Goal: Find specific page/section: Find specific page/section

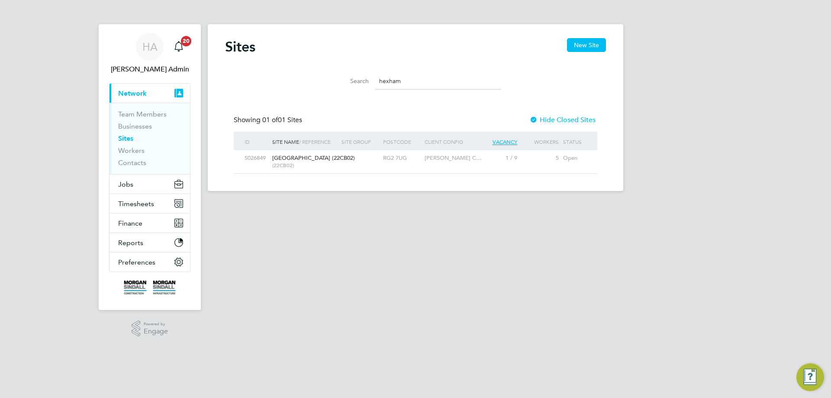
scroll to position [16, 56]
drag, startPoint x: 380, startPoint y: 78, endPoint x: 345, endPoint y: 77, distance: 34.6
click at [345, 77] on div "Search hexham" at bounding box center [415, 81] width 171 height 17
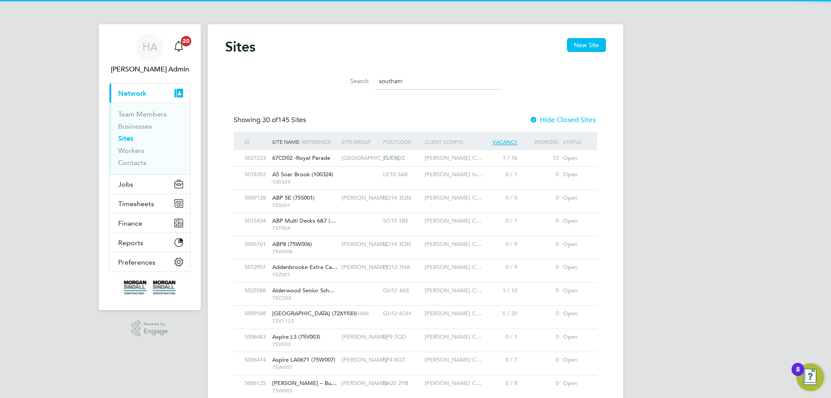
scroll to position [0, 0]
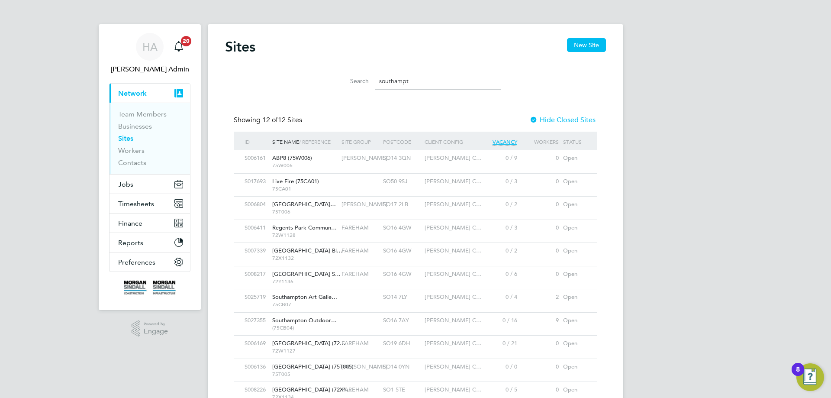
click at [354, 319] on div at bounding box center [360, 320] width 42 height 16
drag, startPoint x: 420, startPoint y: 82, endPoint x: 329, endPoint y: 84, distance: 90.9
click at [329, 84] on li "Search southampt" at bounding box center [415, 81] width 193 height 26
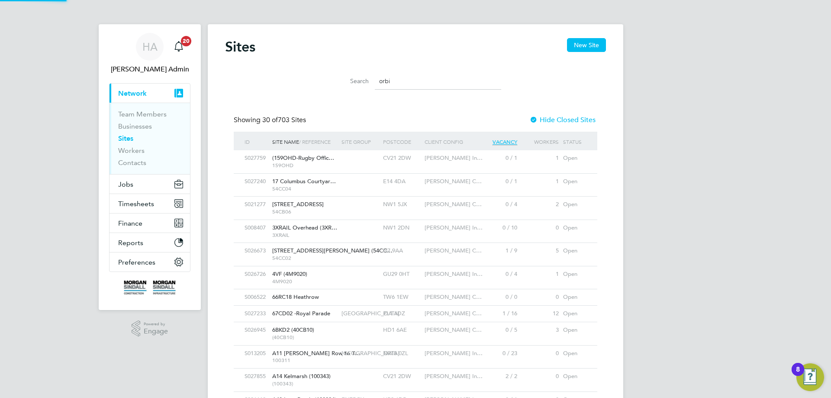
scroll to position [23, 70]
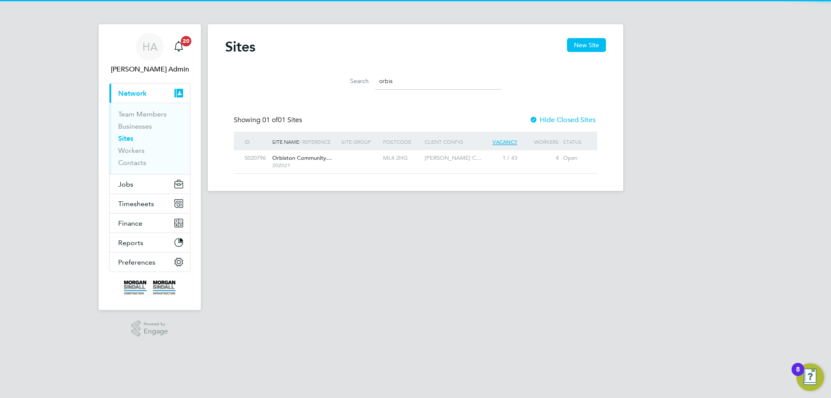
type input "orbis"
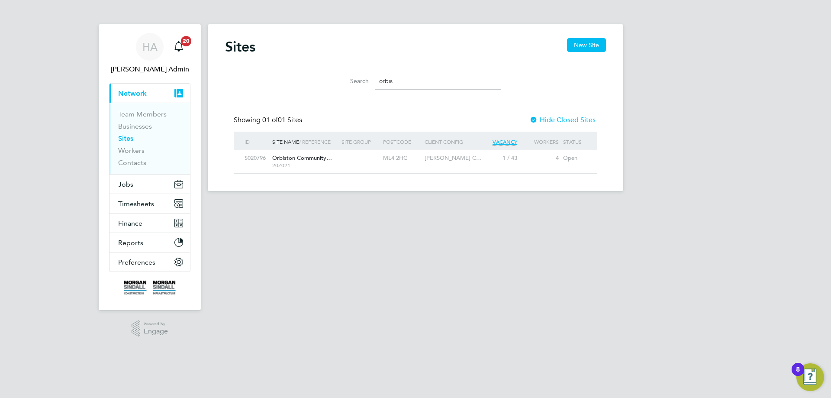
click at [326, 164] on span "20Z021" at bounding box center [304, 165] width 65 height 7
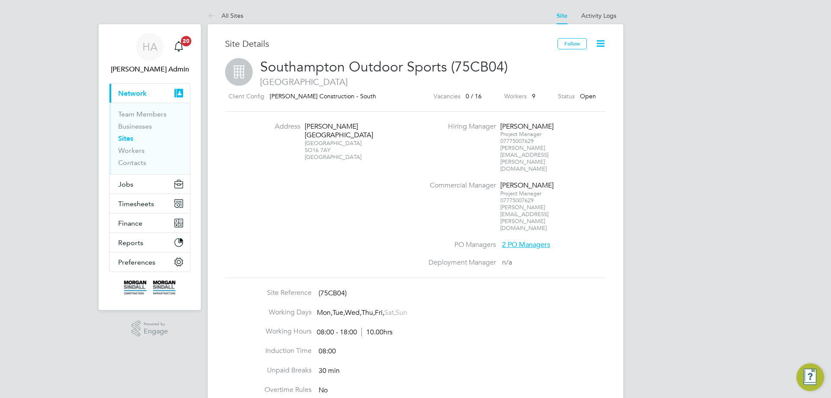
drag, startPoint x: 334, startPoint y: 140, endPoint x: 305, endPoint y: 123, distance: 33.3
click at [305, 123] on div "Thornhill Road Southampton SO16 7AY United Kingdom" at bounding box center [332, 141] width 54 height 39
copy div "Thornhill Road Southampton SO16 7AY"
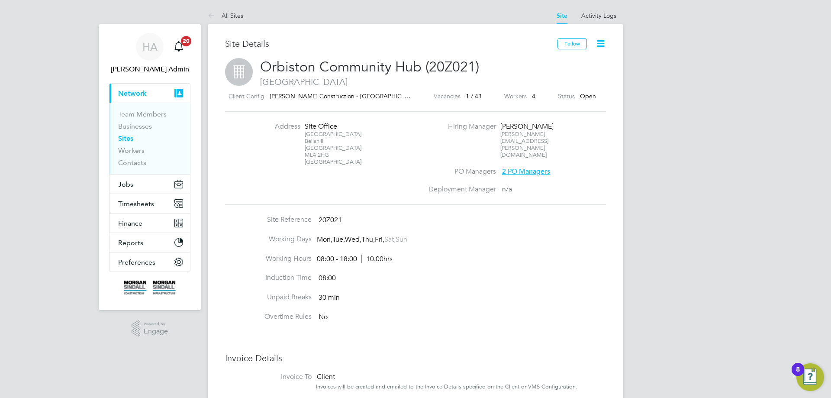
drag, startPoint x: 329, startPoint y: 156, endPoint x: 304, endPoint y: 156, distance: 24.7
click at [305, 156] on div "Hamilcomb Road Bellshill North Lanarkshire ML4 2HG United Kingdom" at bounding box center [332, 148] width 54 height 35
